Goal: Task Accomplishment & Management: Manage account settings

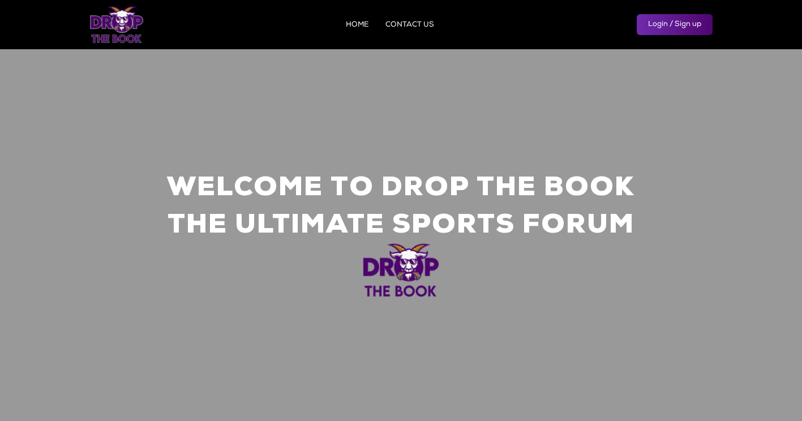
drag, startPoint x: 0, startPoint y: 0, endPoint x: 672, endPoint y: 28, distance: 672.6
click at [672, 28] on link "Login / Sign up" at bounding box center [674, 24] width 76 height 21
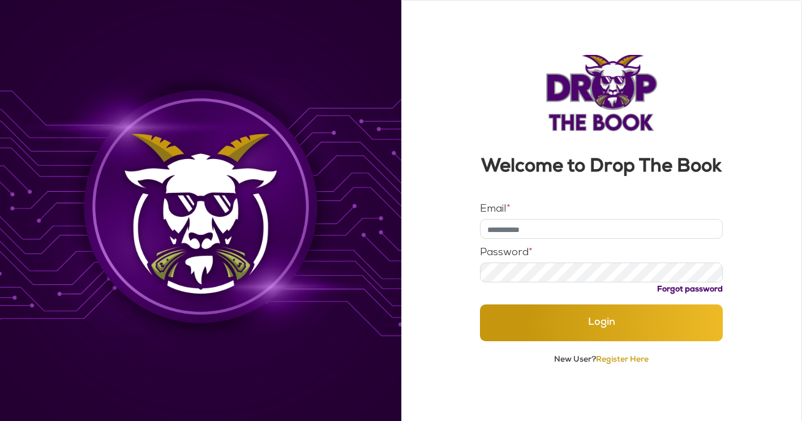
click at [559, 226] on input "Email *" at bounding box center [601, 229] width 243 height 20
type input "**********"
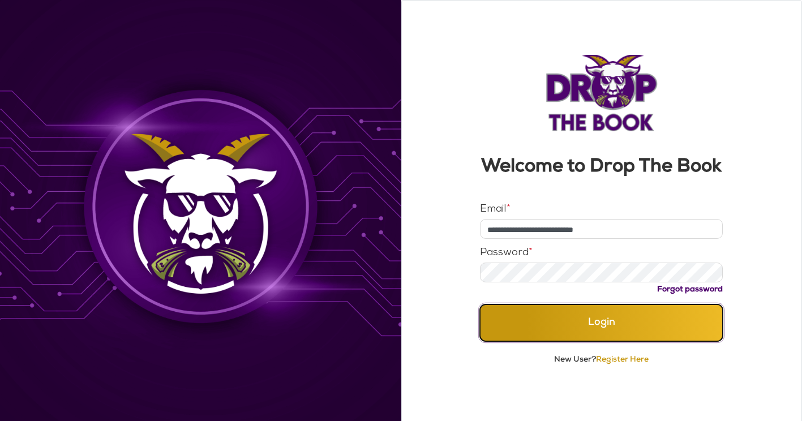
click at [641, 316] on button "Login" at bounding box center [601, 322] width 243 height 37
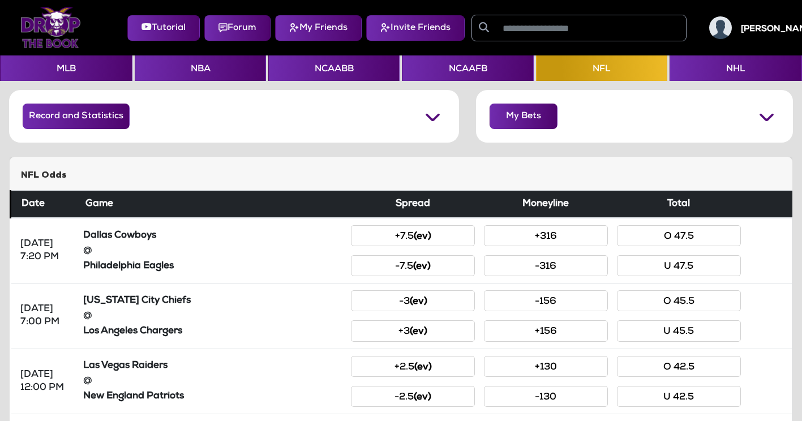
click at [729, 22] on img at bounding box center [720, 27] width 23 height 23
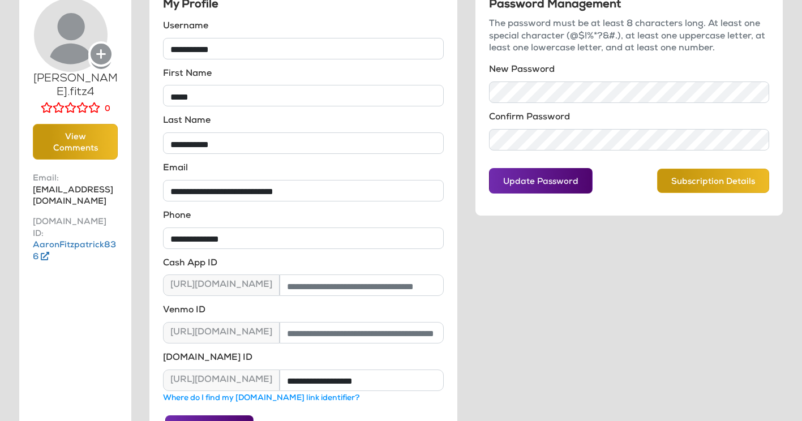
scroll to position [120, 0]
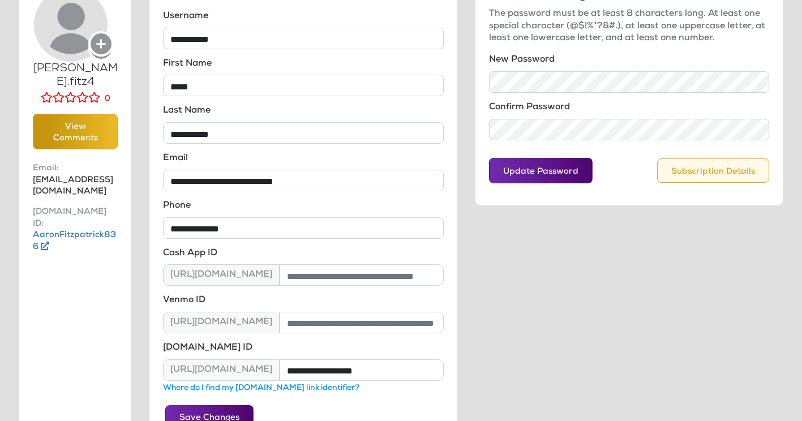
click at [689, 172] on button "Subscription Details" at bounding box center [713, 170] width 112 height 24
